Goal: Information Seeking & Learning: Learn about a topic

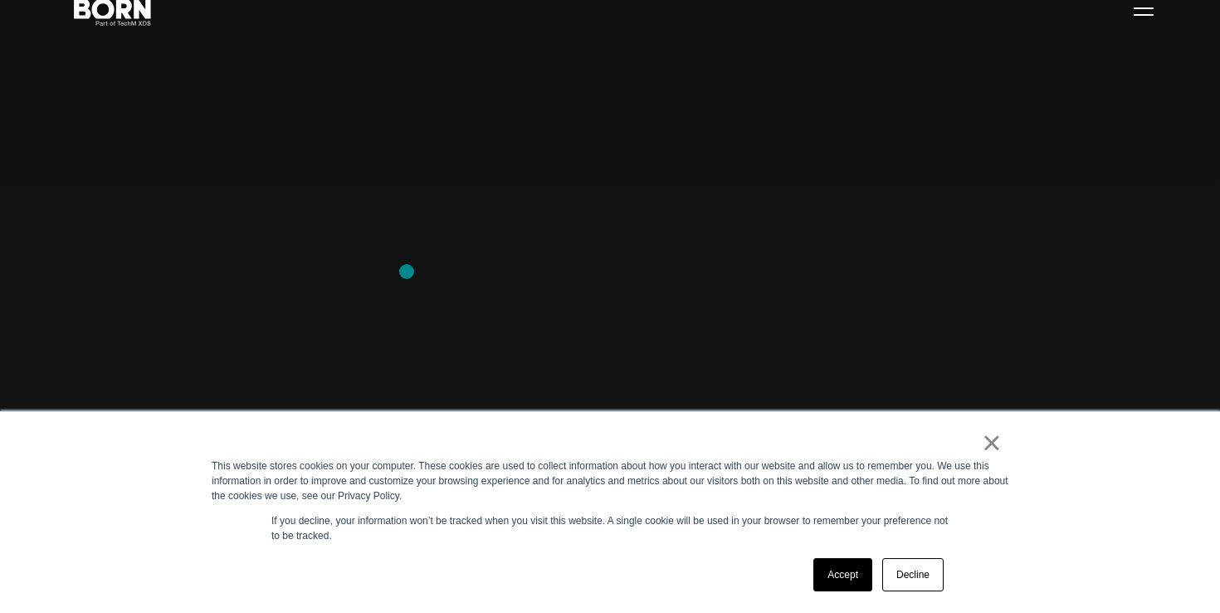
scroll to position [115, 0]
click at [980, 442] on div "×" at bounding box center [607, 446] width 790 height 23
click at [993, 444] on link "×" at bounding box center [992, 442] width 20 height 15
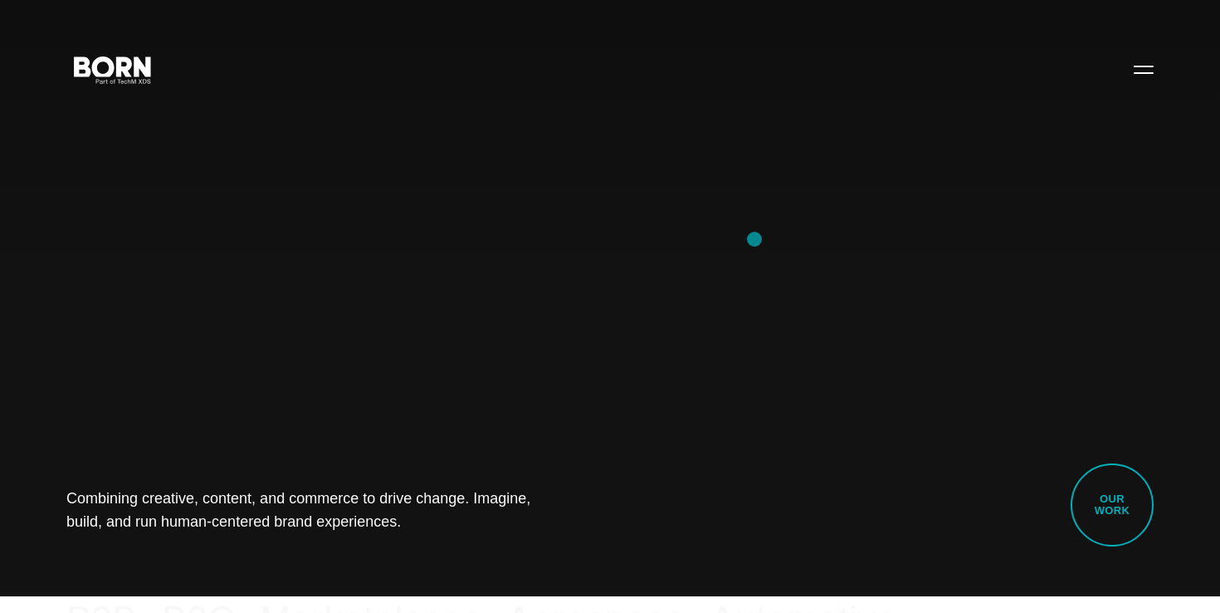
scroll to position [5, 0]
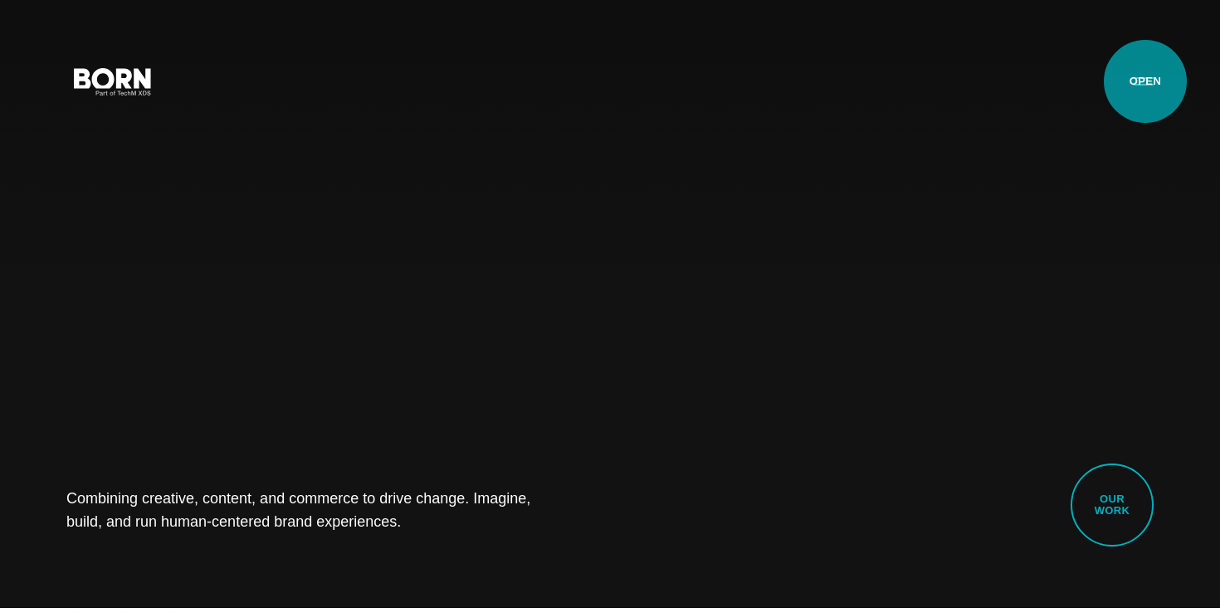
click at [1146, 81] on button "Primary Menu" at bounding box center [1144, 80] width 40 height 35
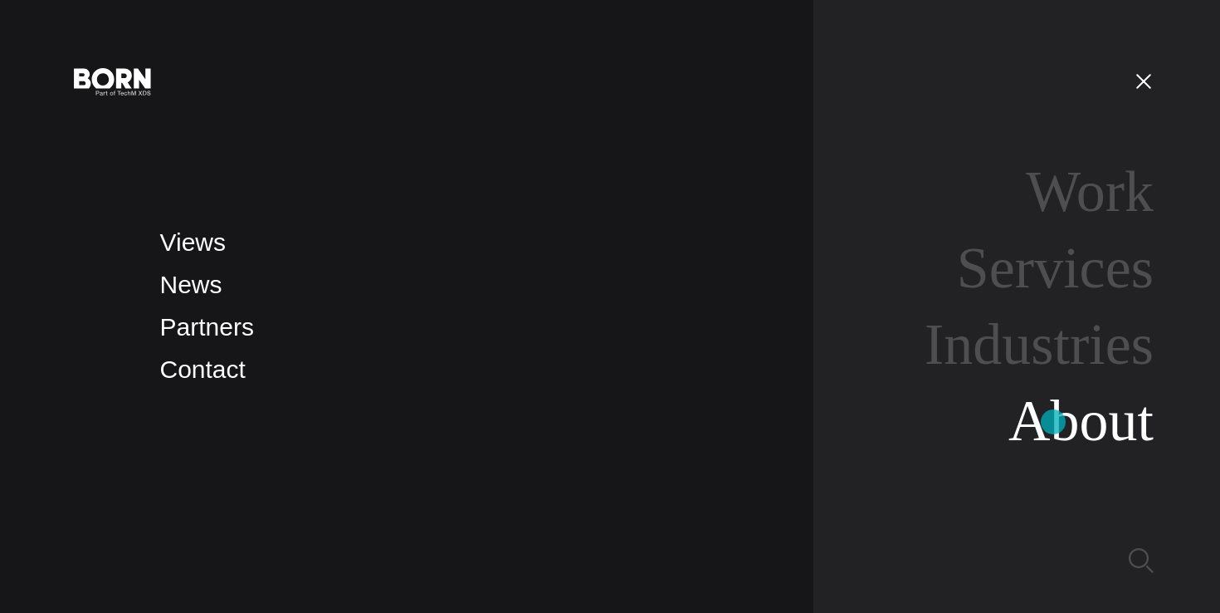
click at [1053, 422] on link "About" at bounding box center [1081, 421] width 145 height 64
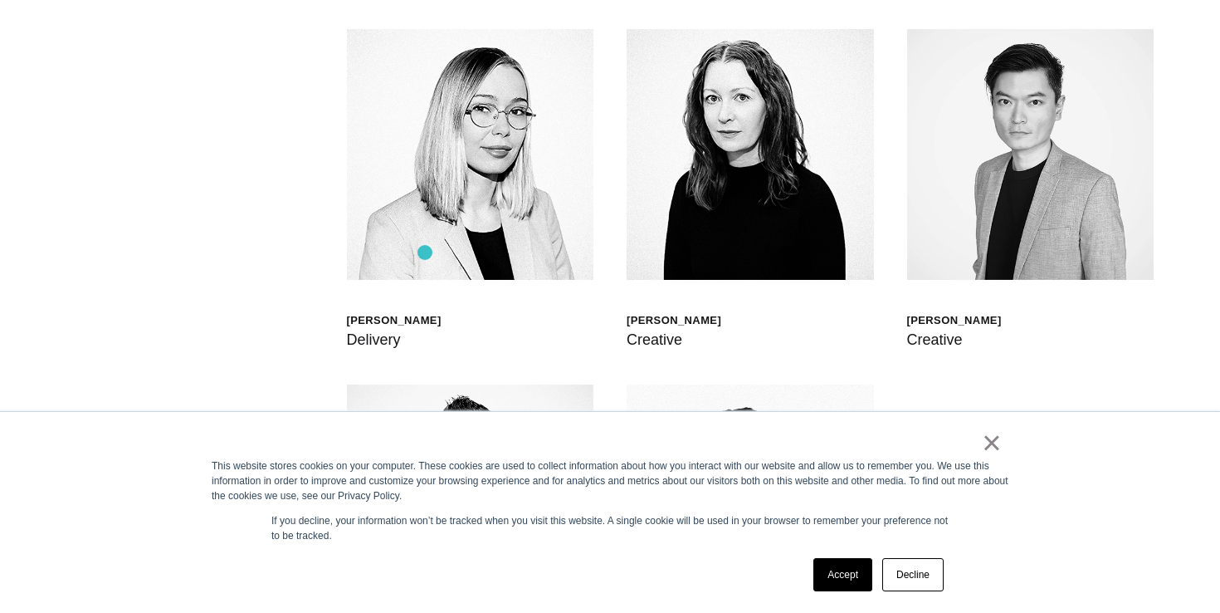
scroll to position [4269, 0]
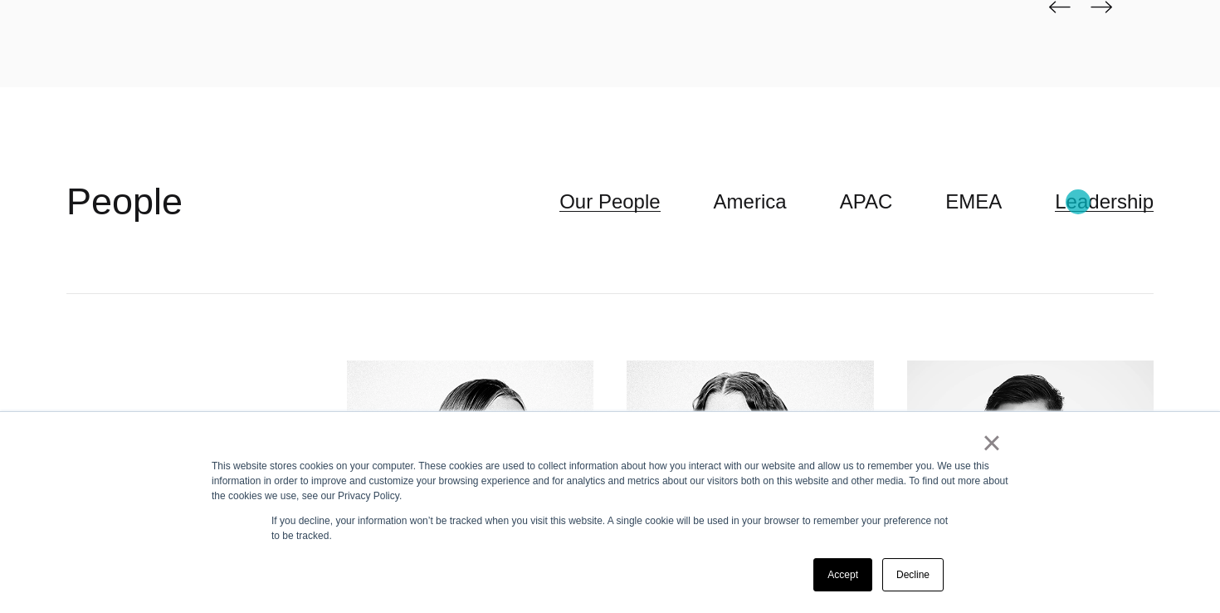
click at [1081, 203] on link "Leadership" at bounding box center [1104, 202] width 99 height 32
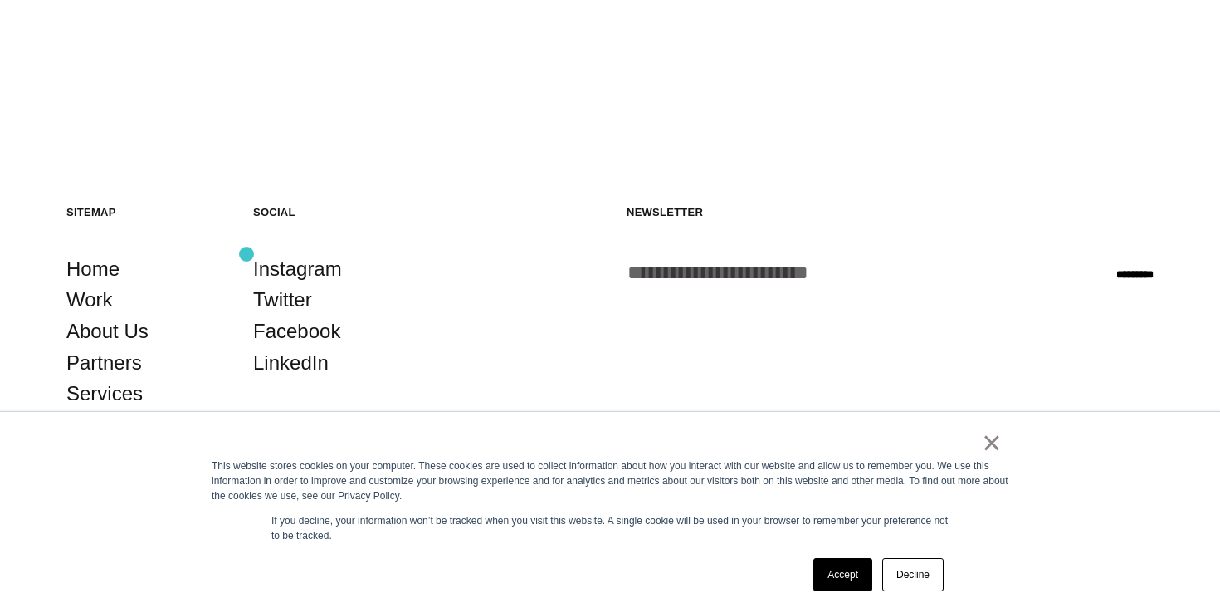
scroll to position [6082, 0]
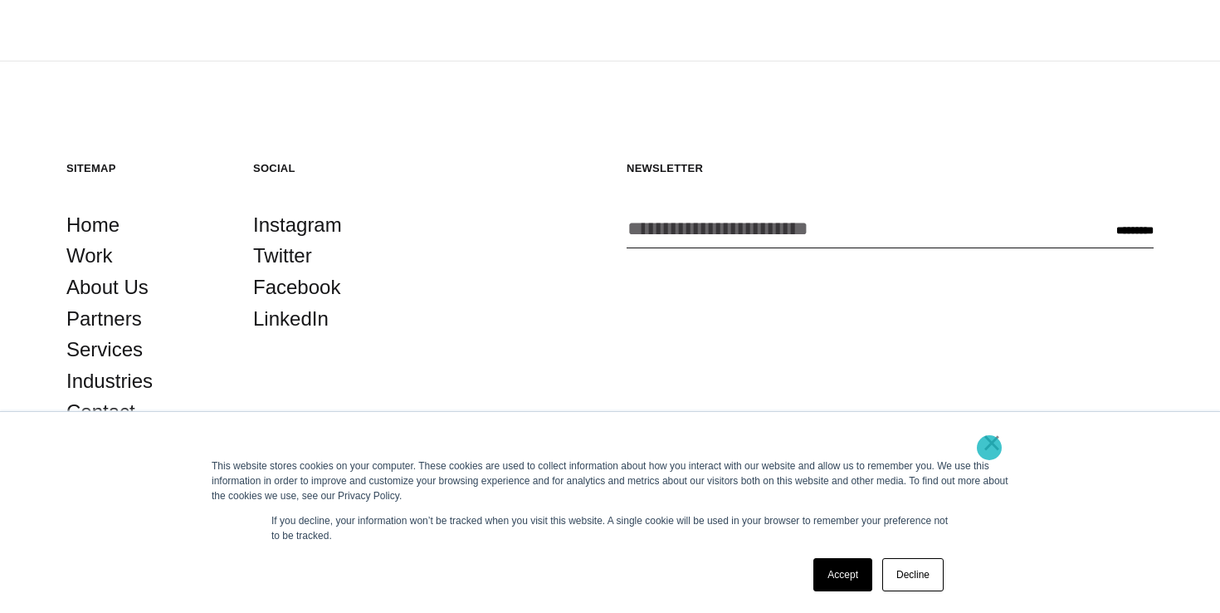
click at [994, 446] on link "×" at bounding box center [992, 442] width 20 height 15
